Goal: Task Accomplishment & Management: Use online tool/utility

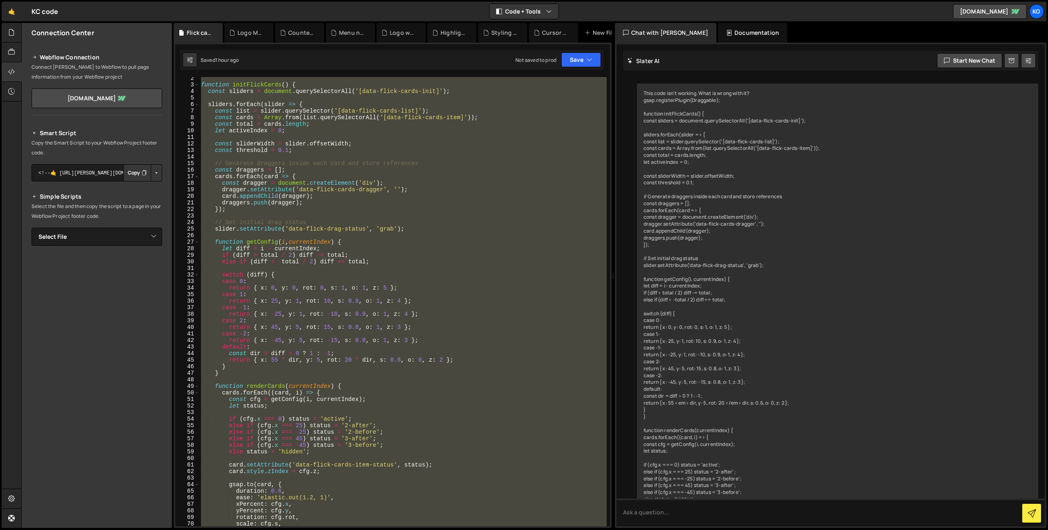
scroll to position [7577, 0]
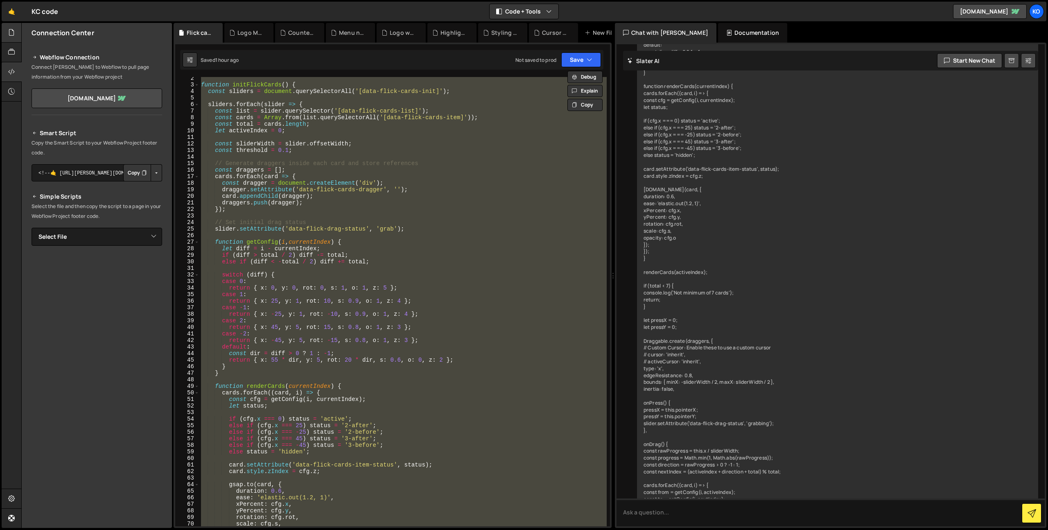
drag, startPoint x: 29, startPoint y: 42, endPoint x: 12, endPoint y: 41, distance: 17.2
click at [26, 43] on div "Connection Center Webflow Connection Connect [PERSON_NAME] to Webflow to pull p…" at bounding box center [97, 234] width 150 height 382
click at [11, 34] on icon at bounding box center [11, 32] width 7 height 9
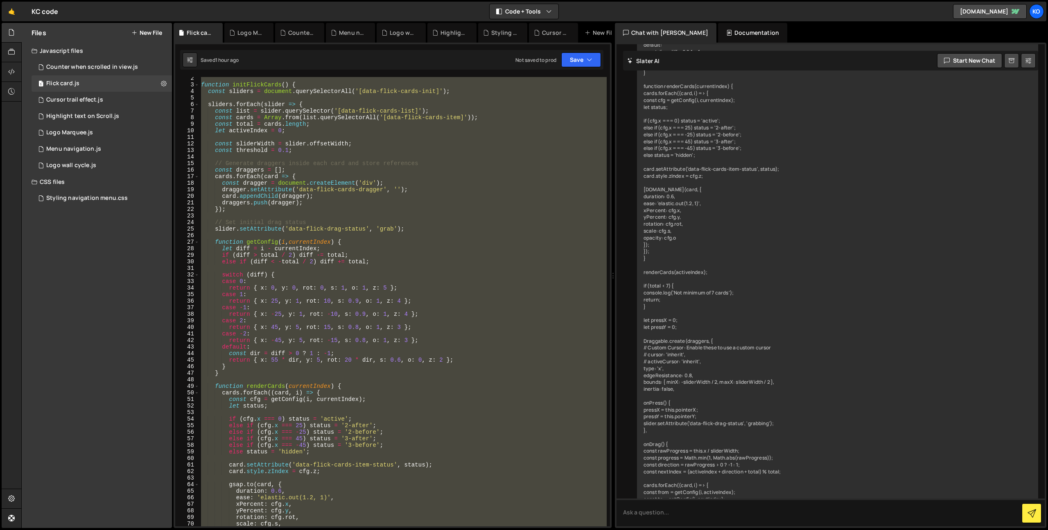
click at [146, 32] on button "New File" at bounding box center [146, 32] width 31 height 7
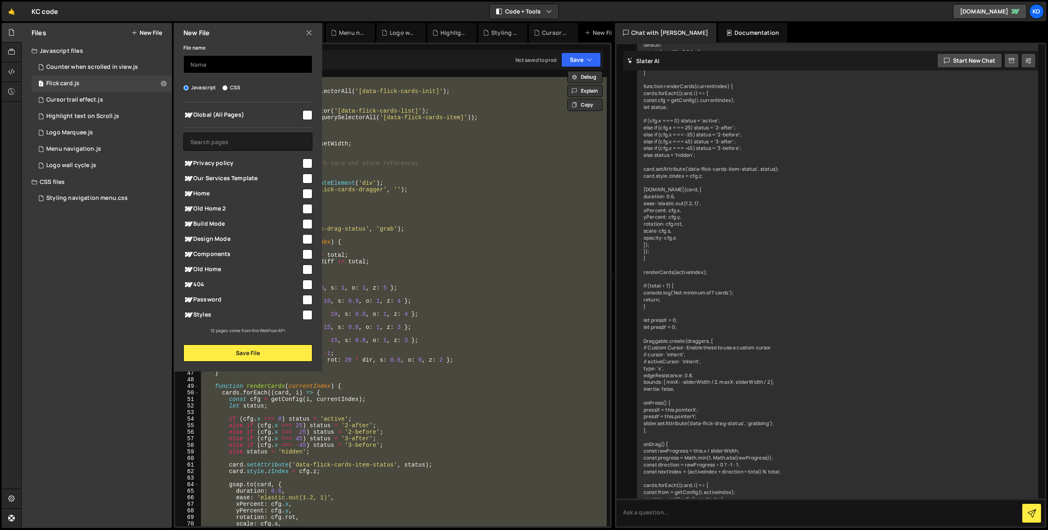
click at [217, 61] on input "text" at bounding box center [247, 64] width 129 height 18
click at [317, 29] on div "New File" at bounding box center [248, 33] width 149 height 20
click at [309, 31] on icon at bounding box center [309, 32] width 7 height 9
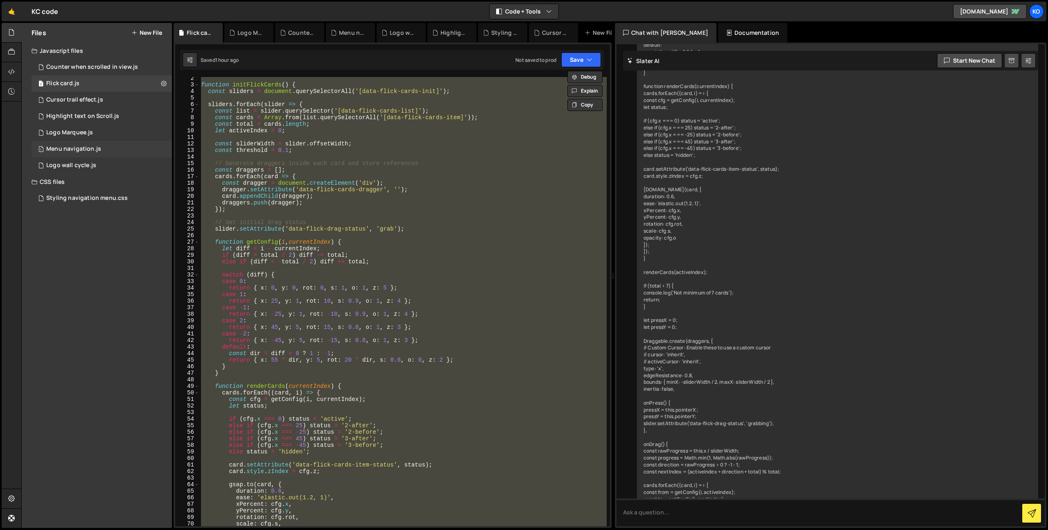
click at [80, 146] on div "Menu navigation.js" at bounding box center [73, 148] width 55 height 7
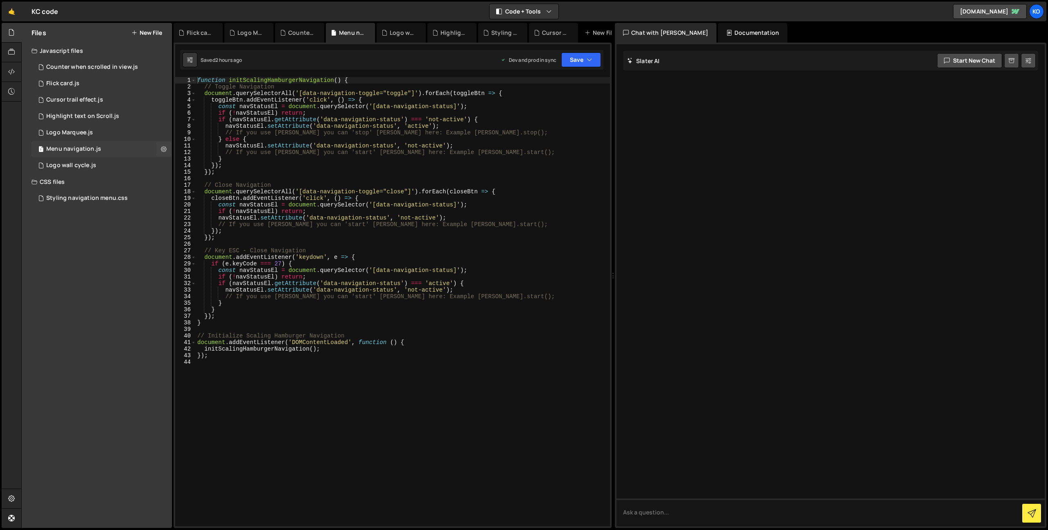
scroll to position [0, 0]
click at [224, 375] on div "function initScalingHamburgerNavigation ( ) { // Toggle Navigation document . q…" at bounding box center [403, 308] width 414 height 462
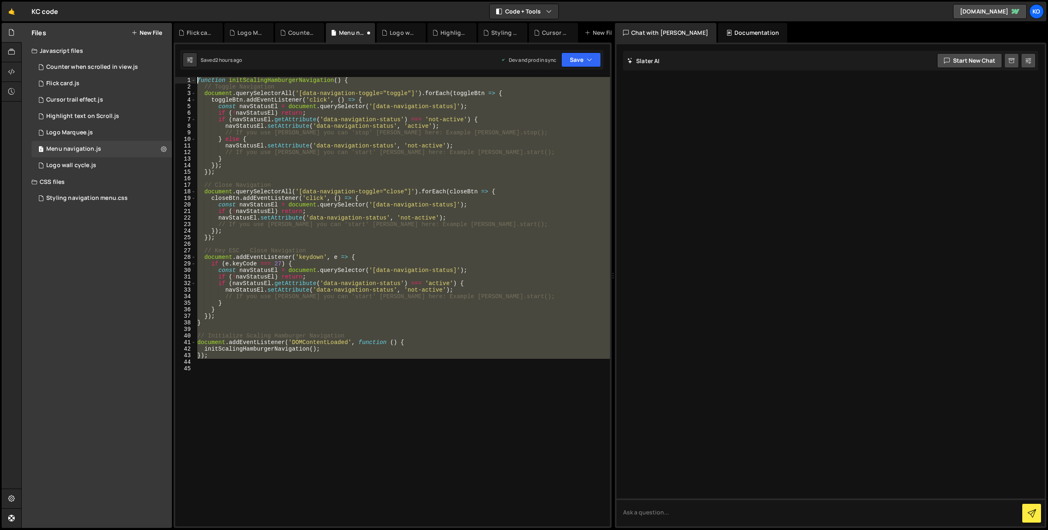
drag, startPoint x: 226, startPoint y: 294, endPoint x: 149, endPoint y: -9, distance: 313.3
click at [149, 0] on html "Projects [GEOGRAPHIC_DATA] Blog Ko Projects Your Teams Account Upgrade Logout" at bounding box center [524, 265] width 1048 height 530
type textarea "function initScalingHamburgerNavigation() { // Toggle Navigation"
paste textarea
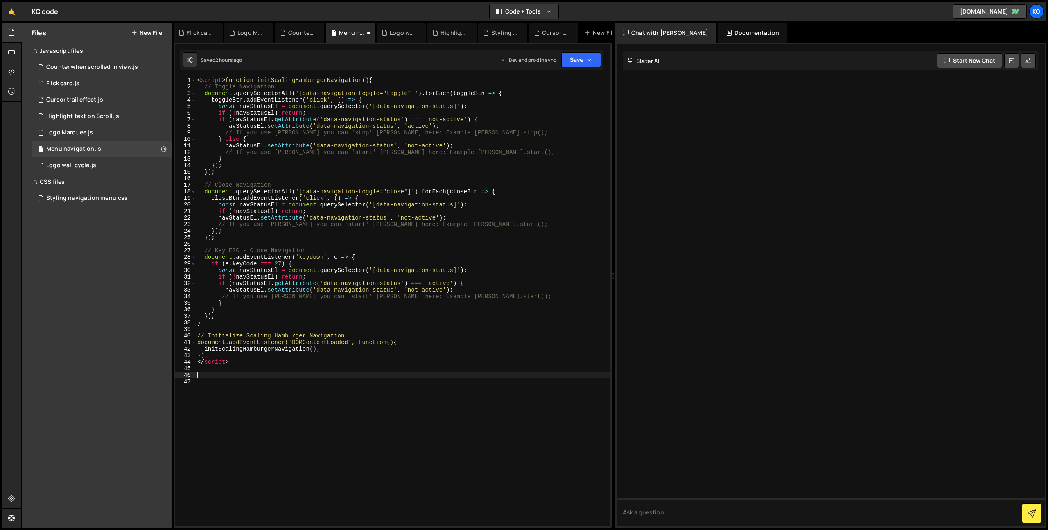
type textarea "});"
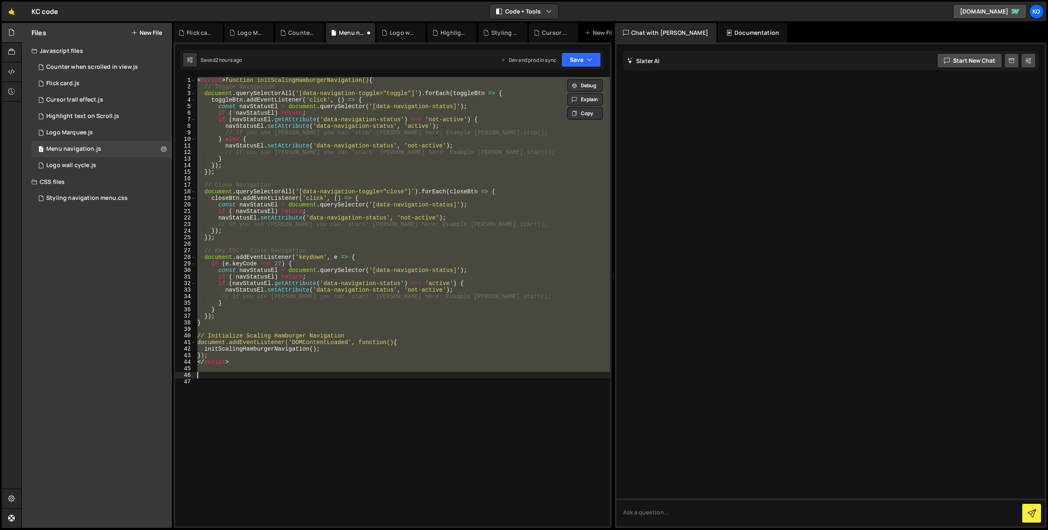
type textarea "});"
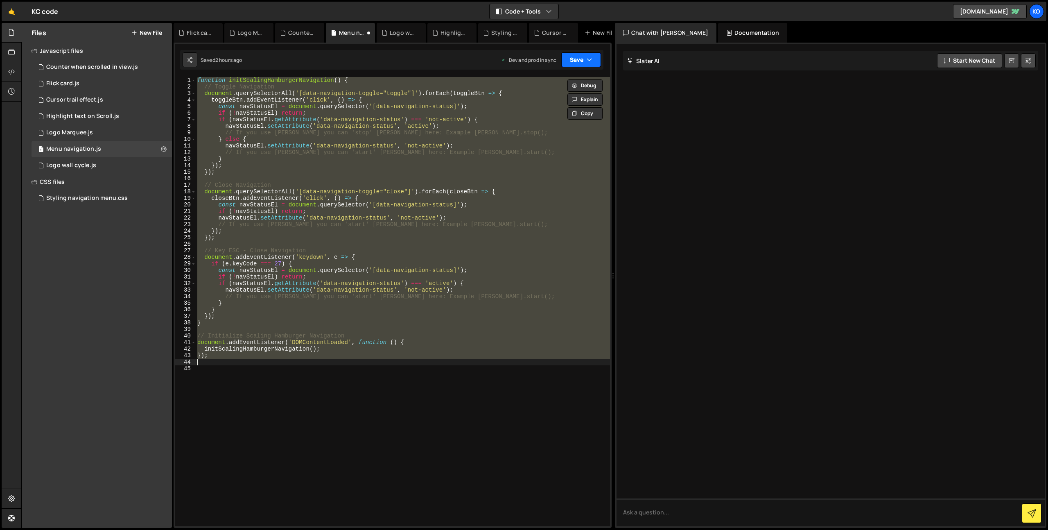
type textarea "});"
click at [584, 55] on button "Save" at bounding box center [581, 59] width 40 height 15
click at [544, 115] on div "2 hours ago" at bounding box center [538, 115] width 27 height 7
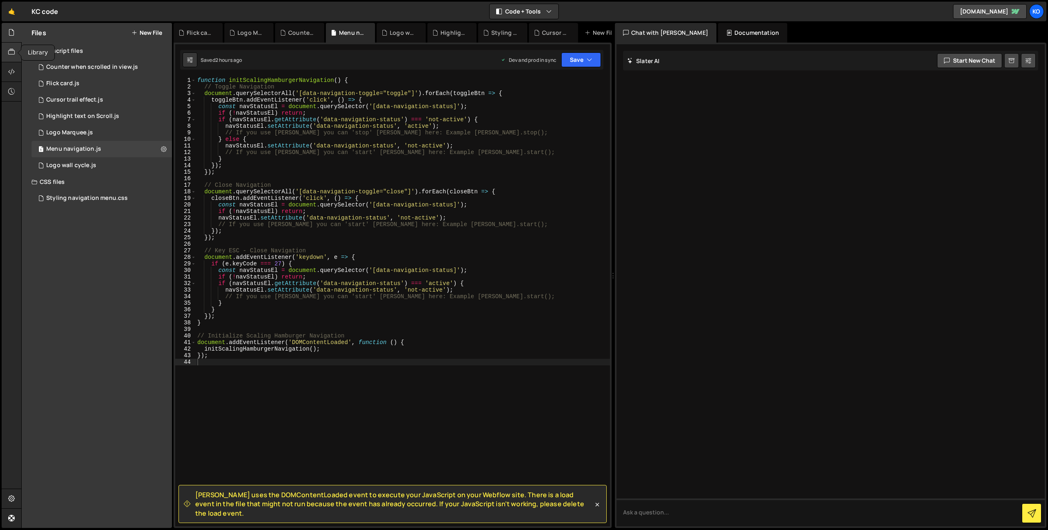
click at [7, 51] on div at bounding box center [12, 53] width 20 height 20
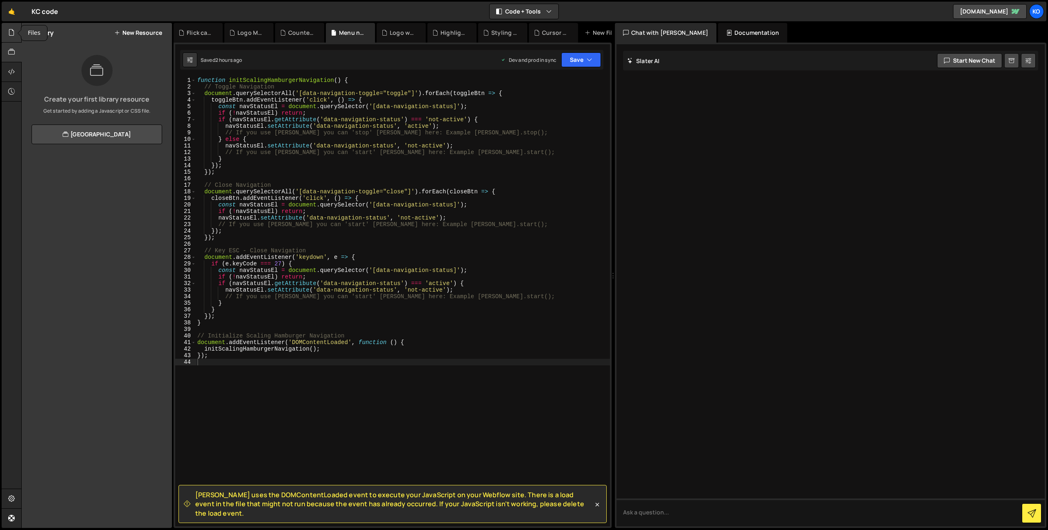
click at [11, 33] on icon at bounding box center [11, 32] width 7 height 9
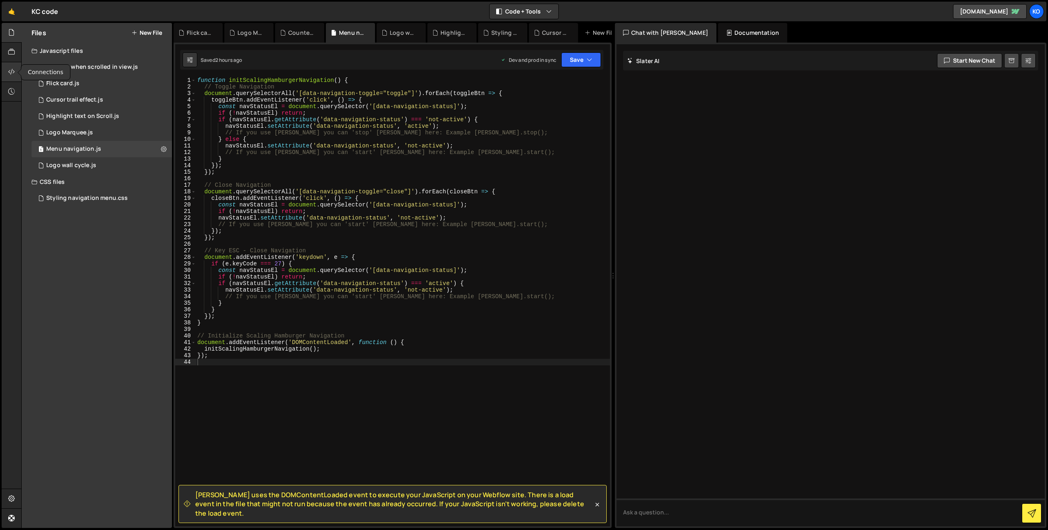
click at [14, 74] on icon at bounding box center [11, 71] width 7 height 9
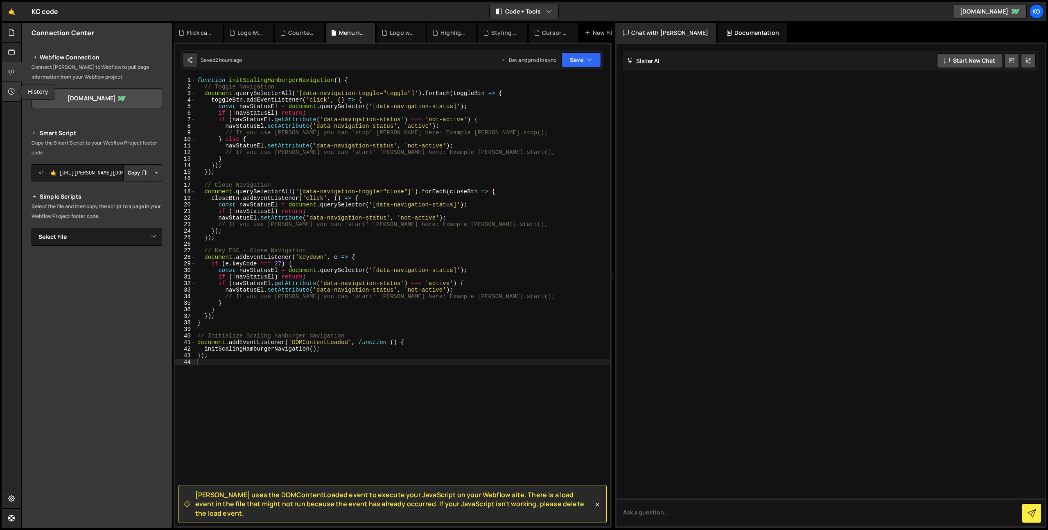
click at [11, 88] on icon at bounding box center [11, 91] width 7 height 9
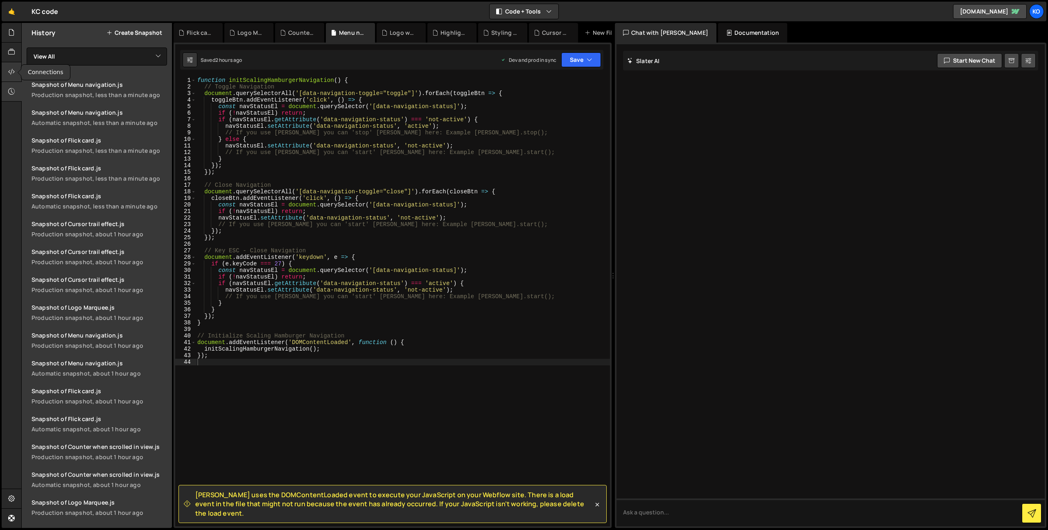
click at [11, 74] on icon at bounding box center [11, 71] width 7 height 9
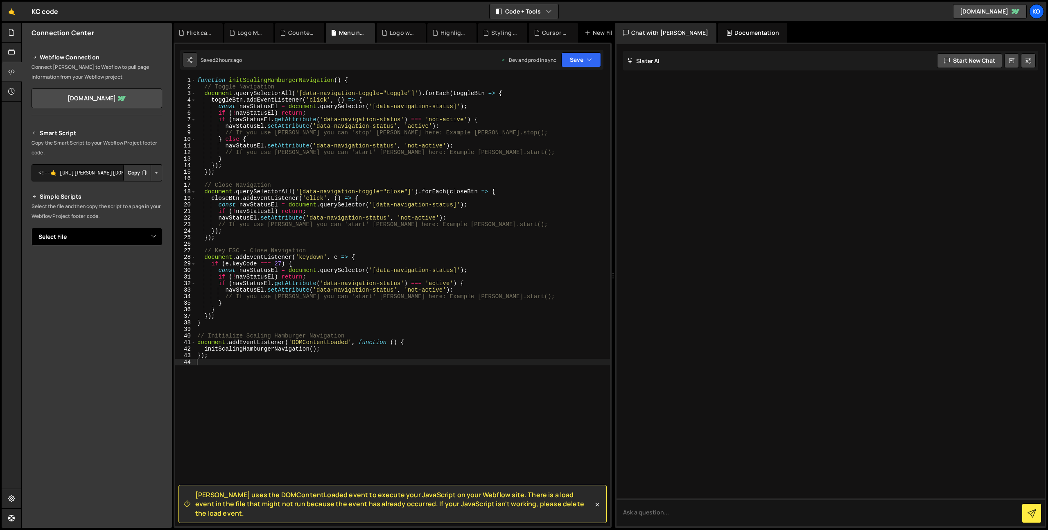
click at [95, 233] on select "Select File Counter when scrolled in view.[PERSON_NAME] card.js Cursor trail ef…" at bounding box center [97, 237] width 131 height 18
select select "44247"
click at [32, 228] on select "Select File Counter when scrolled in view.[PERSON_NAME] card.js Cursor trail ef…" at bounding box center [97, 237] width 131 height 18
click at [131, 265] on button "Copy" at bounding box center [137, 264] width 28 height 17
click at [364, 258] on div "function initScalingHamburgerNavigation ( ) { // Toggle Navigation document . q…" at bounding box center [403, 308] width 414 height 462
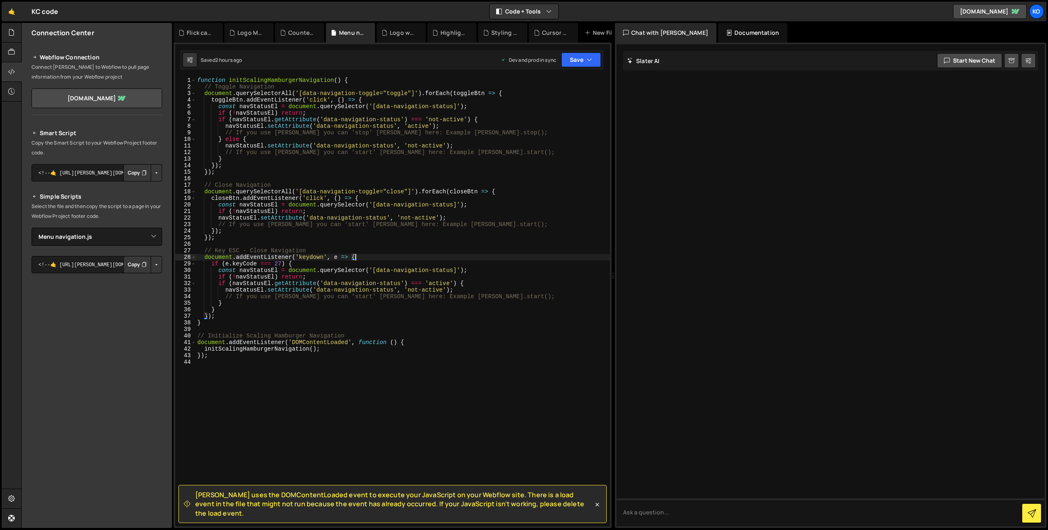
type textarea "});"
